Goal: Information Seeking & Learning: Learn about a topic

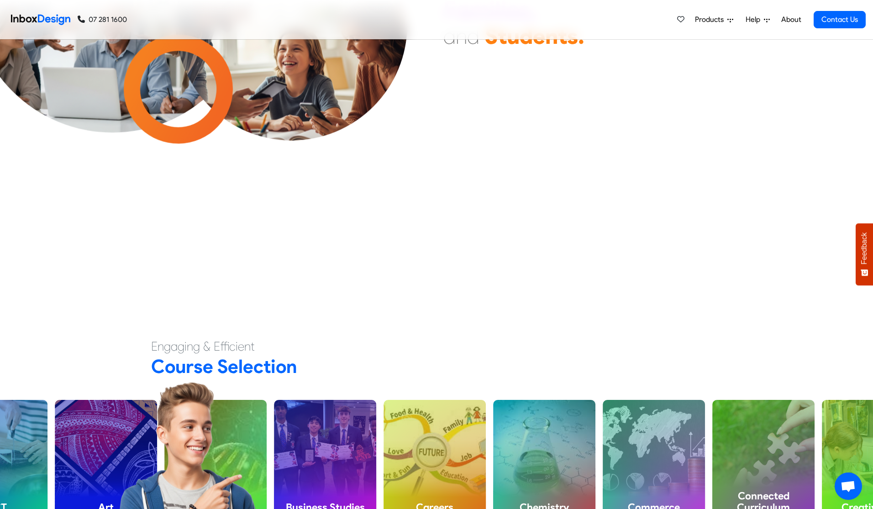
scroll to position [335, 0]
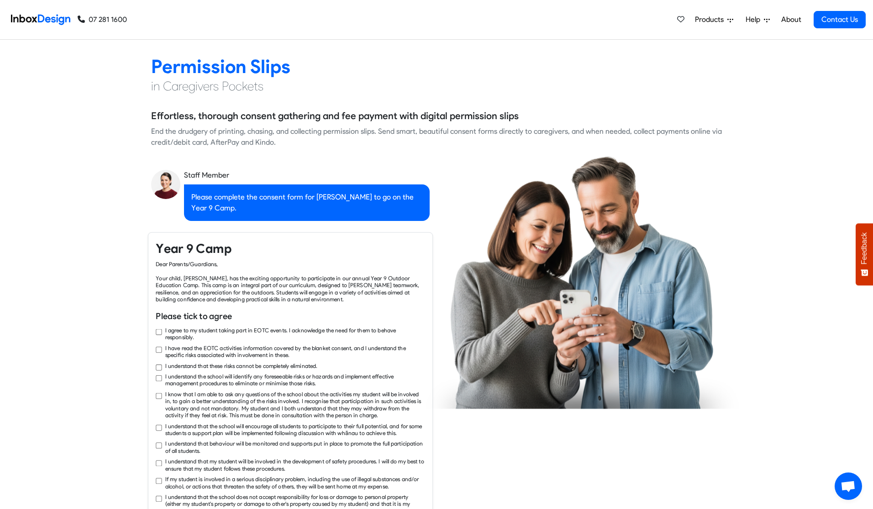
checkbox input "true"
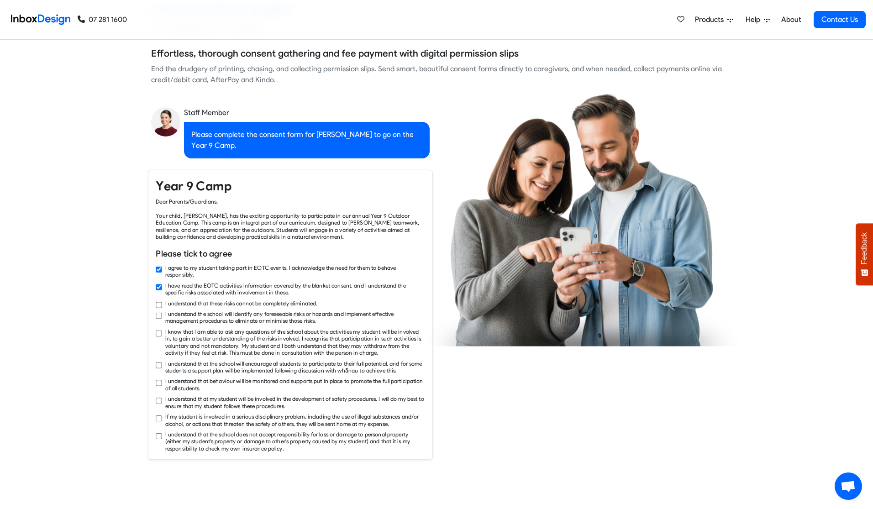
checkbox input "true"
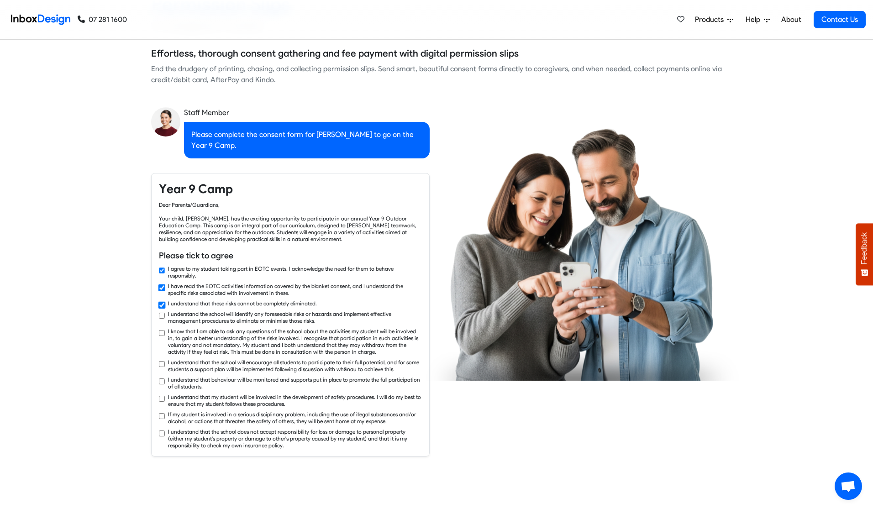
checkbox input "true"
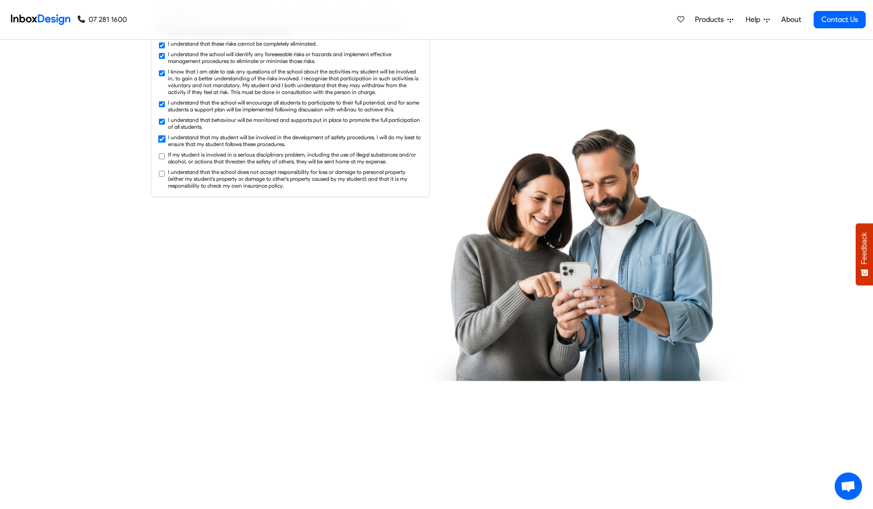
checkbox input "true"
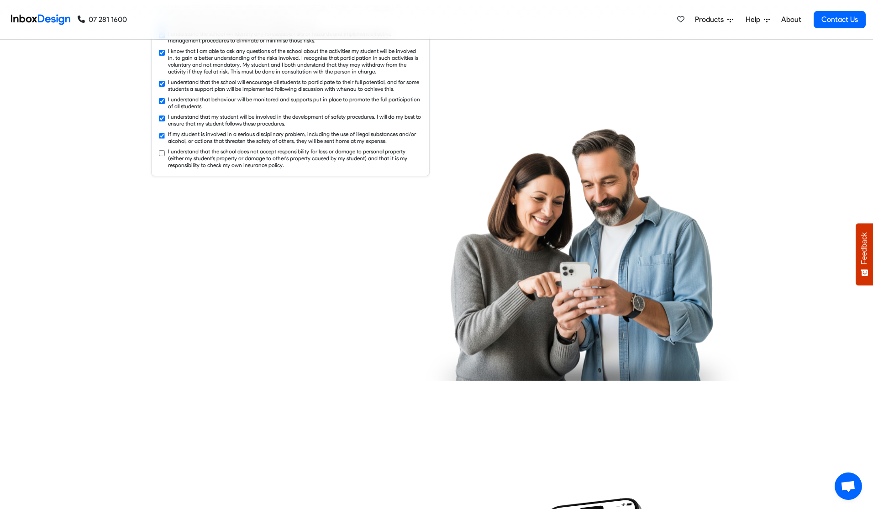
checkbox input "true"
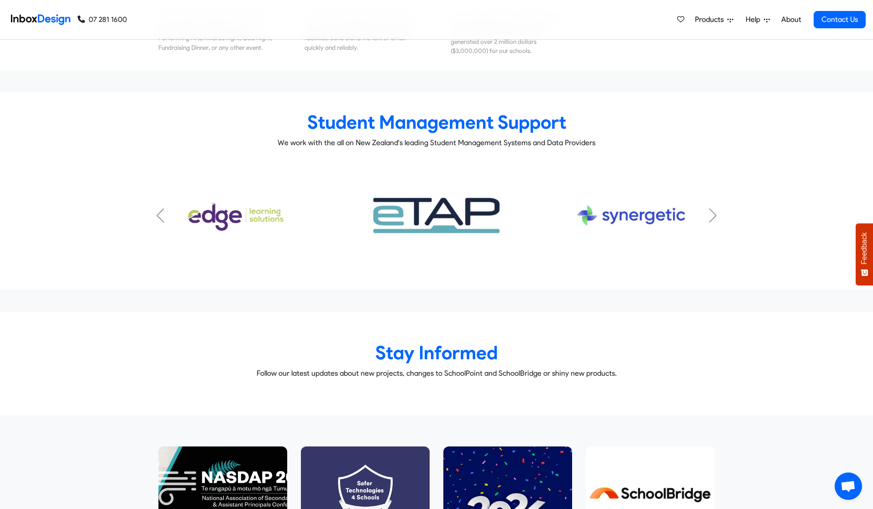
scroll to position [4625, 0]
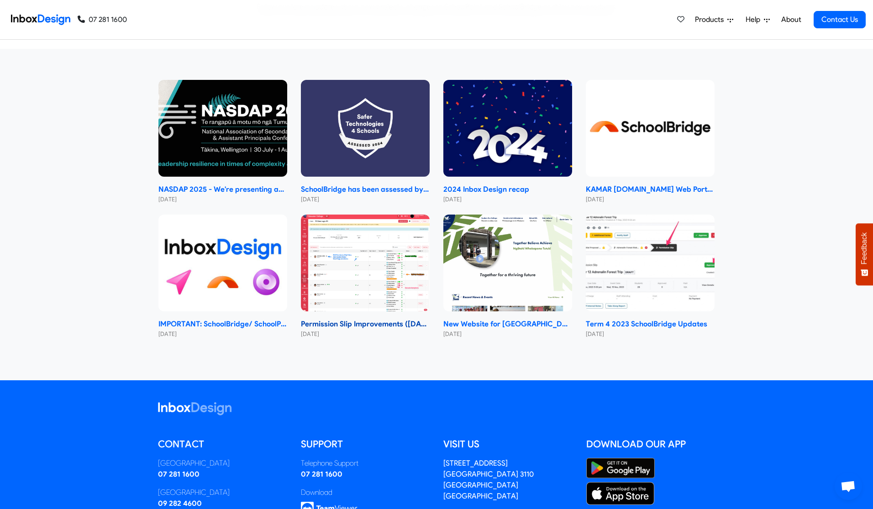
click at [391, 229] on img at bounding box center [365, 263] width 129 height 97
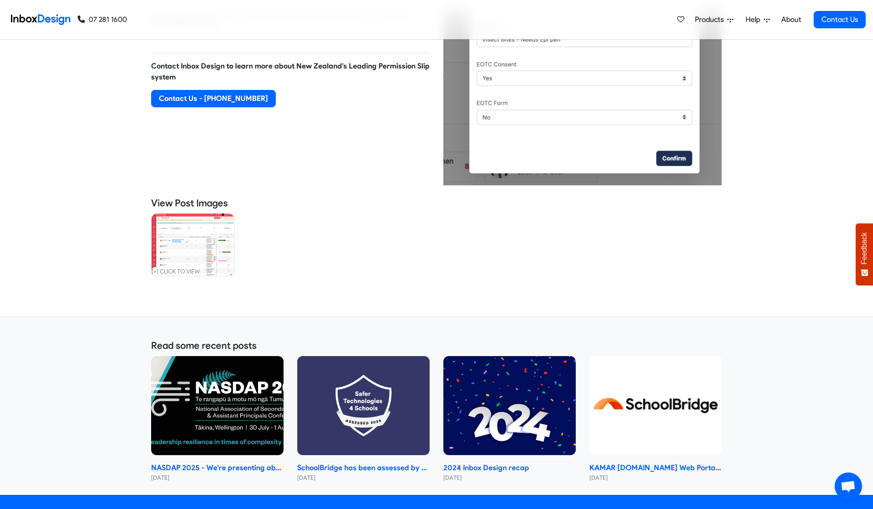
scroll to position [655, 0]
